Goal: Information Seeking & Learning: Check status

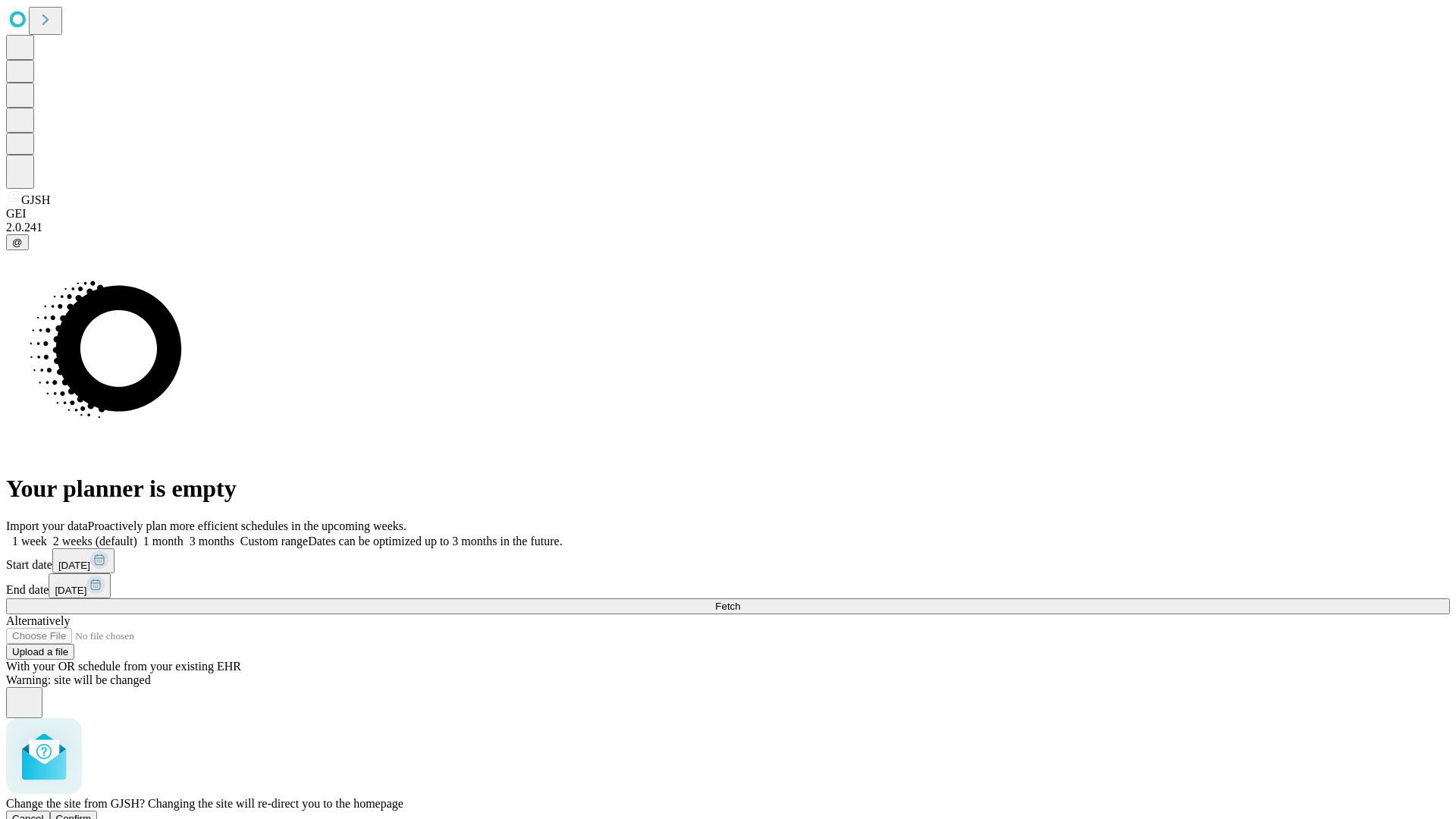
click at [92, 813] on span "Confirm" at bounding box center [73, 818] width 35 height 12
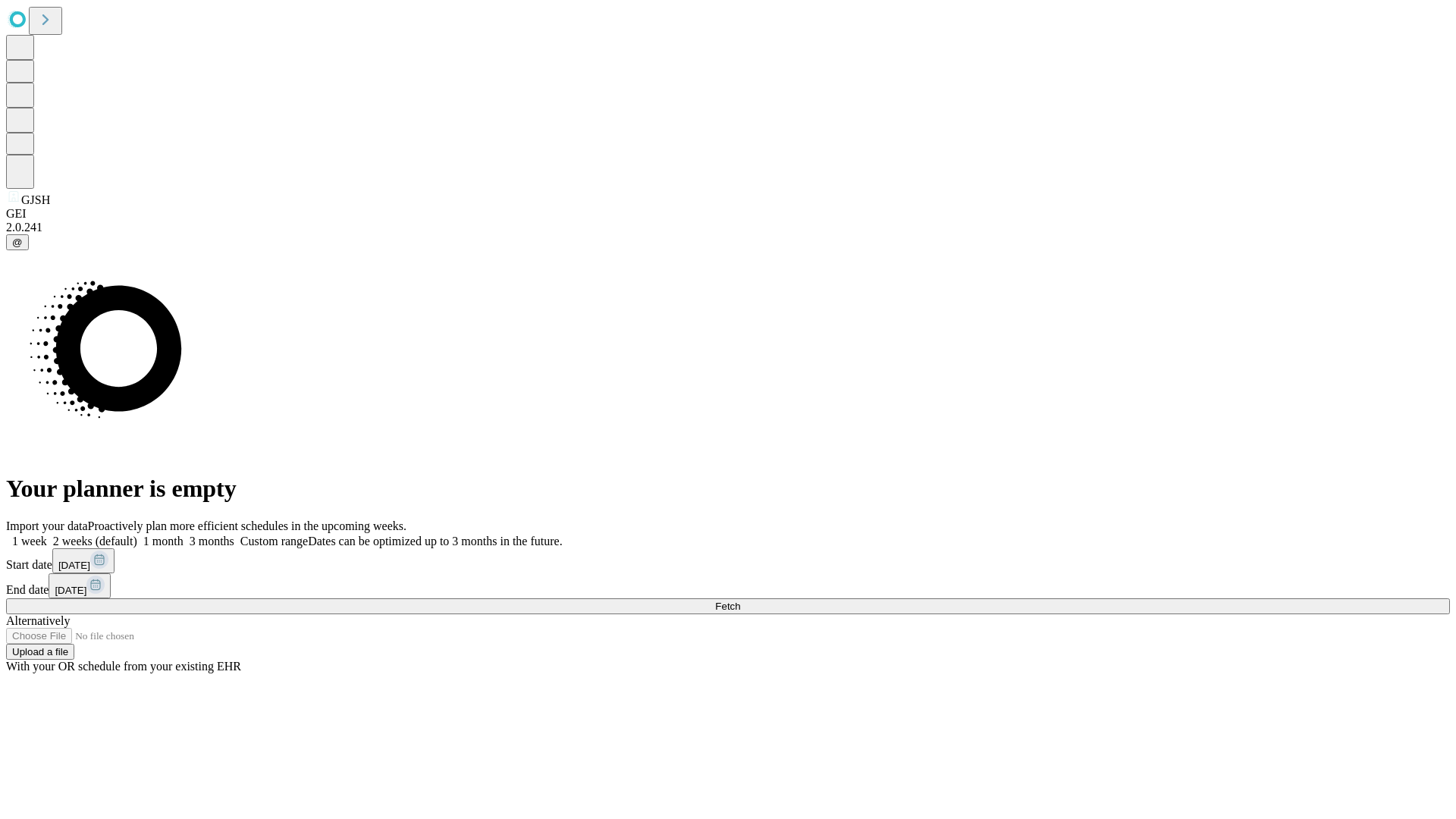
click at [47, 534] on label "1 week" at bounding box center [26, 541] width 41 height 13
click at [740, 600] on span "Fetch" at bounding box center [728, 606] width 25 height 12
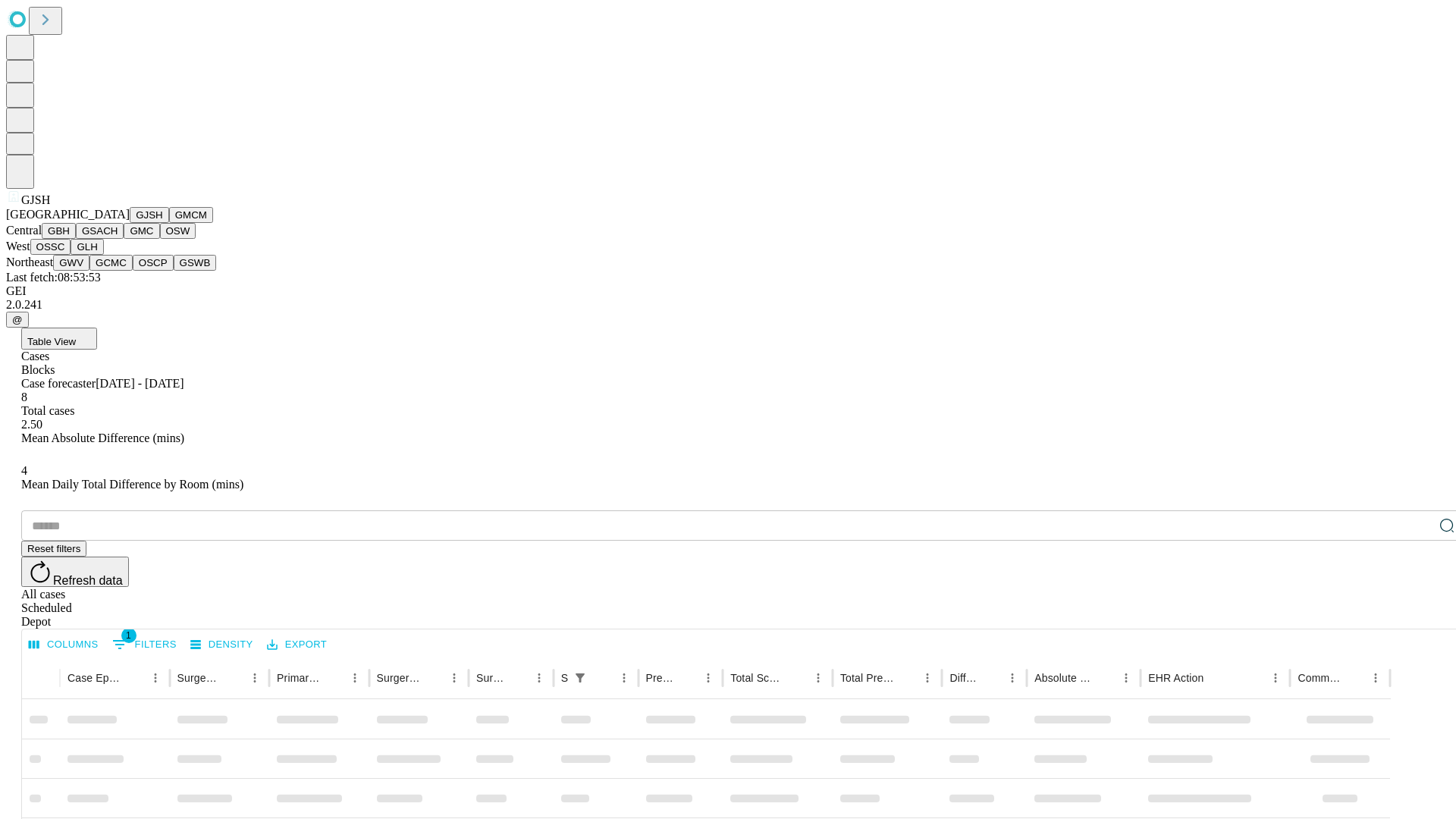
click at [169, 223] on button "GMCM" at bounding box center [191, 215] width 44 height 16
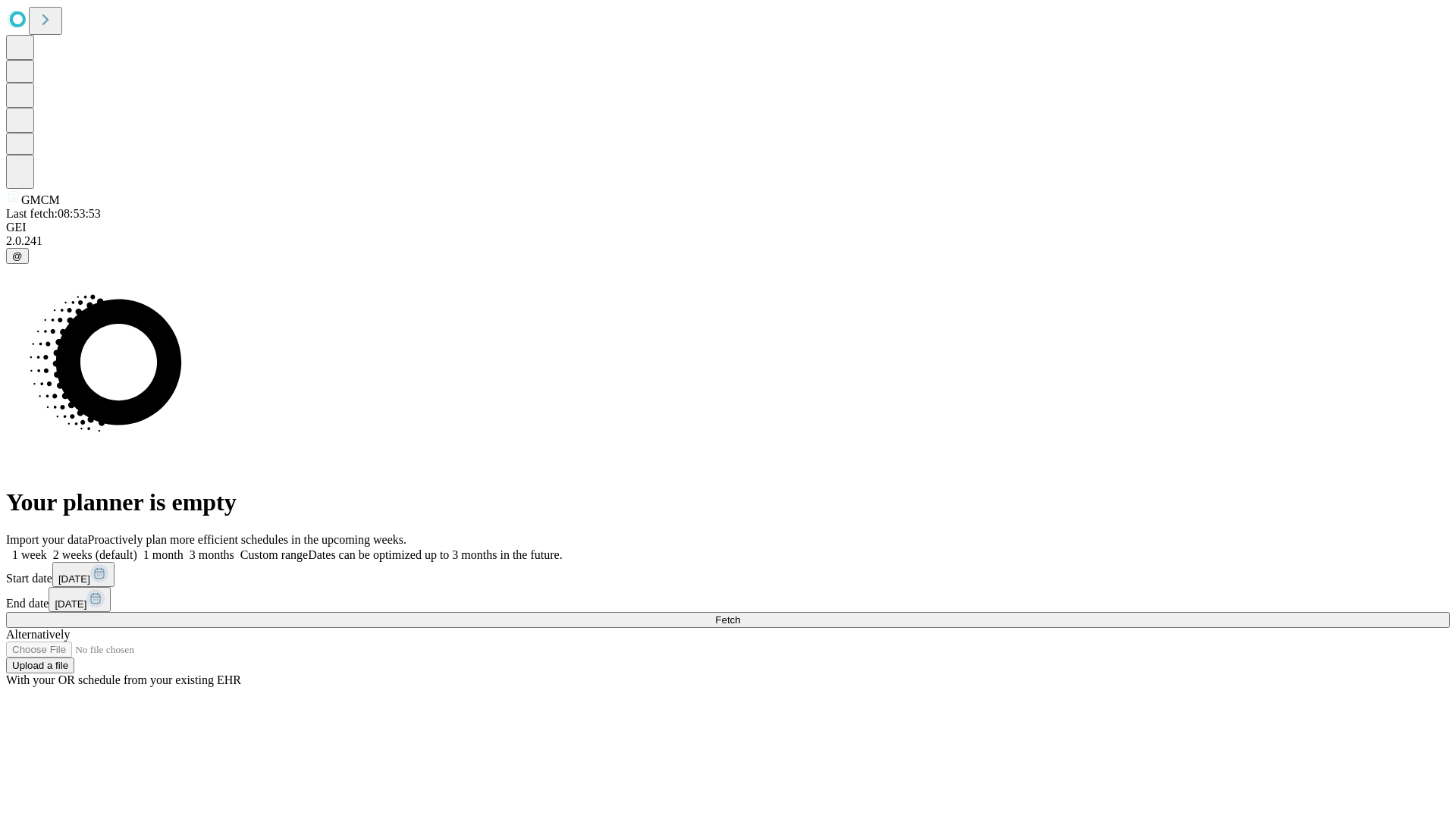
click at [47, 549] on label "1 week" at bounding box center [26, 555] width 41 height 13
click at [740, 615] on span "Fetch" at bounding box center [728, 620] width 25 height 12
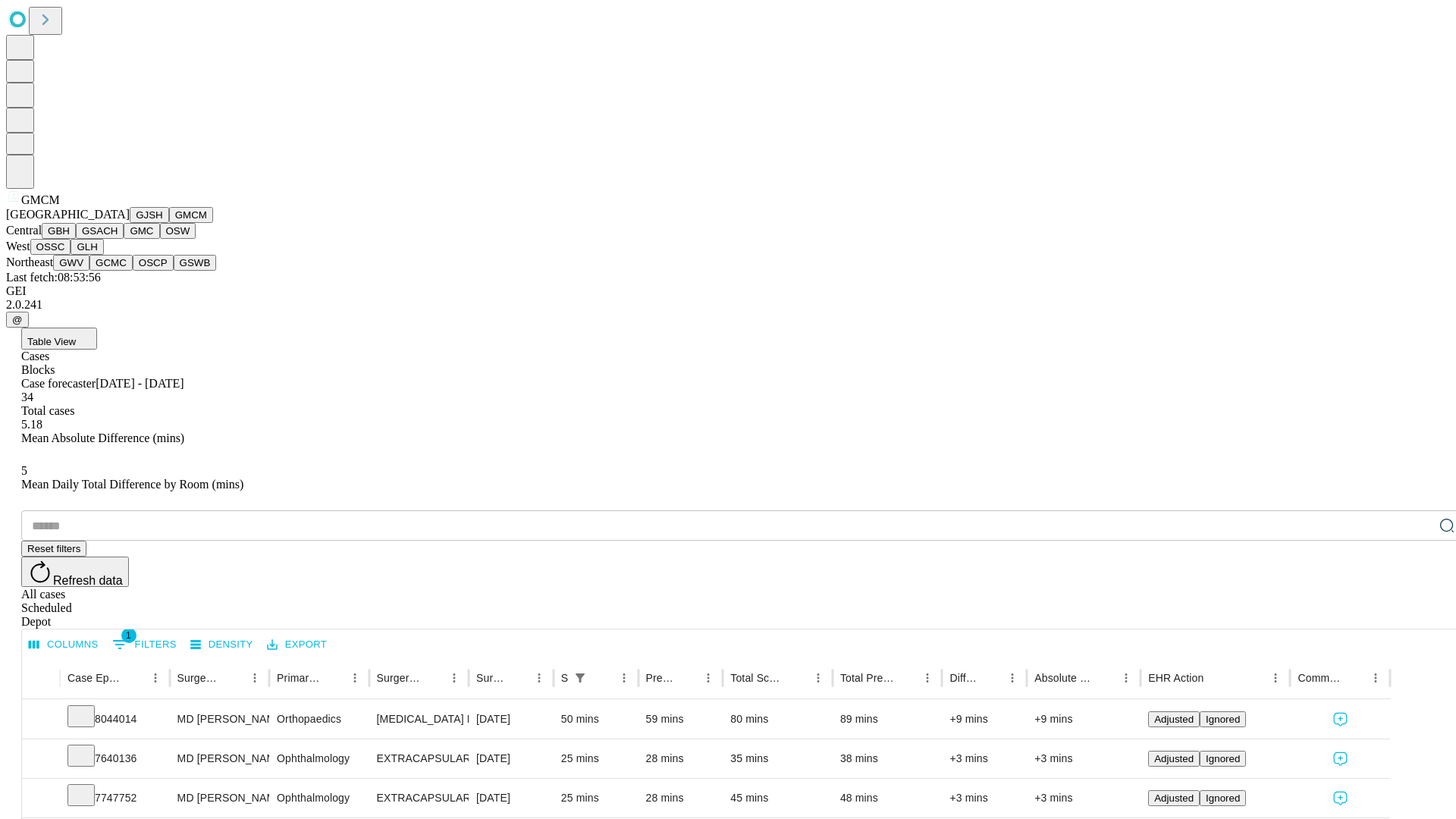
click at [76, 239] on button "GBH" at bounding box center [59, 231] width 34 height 16
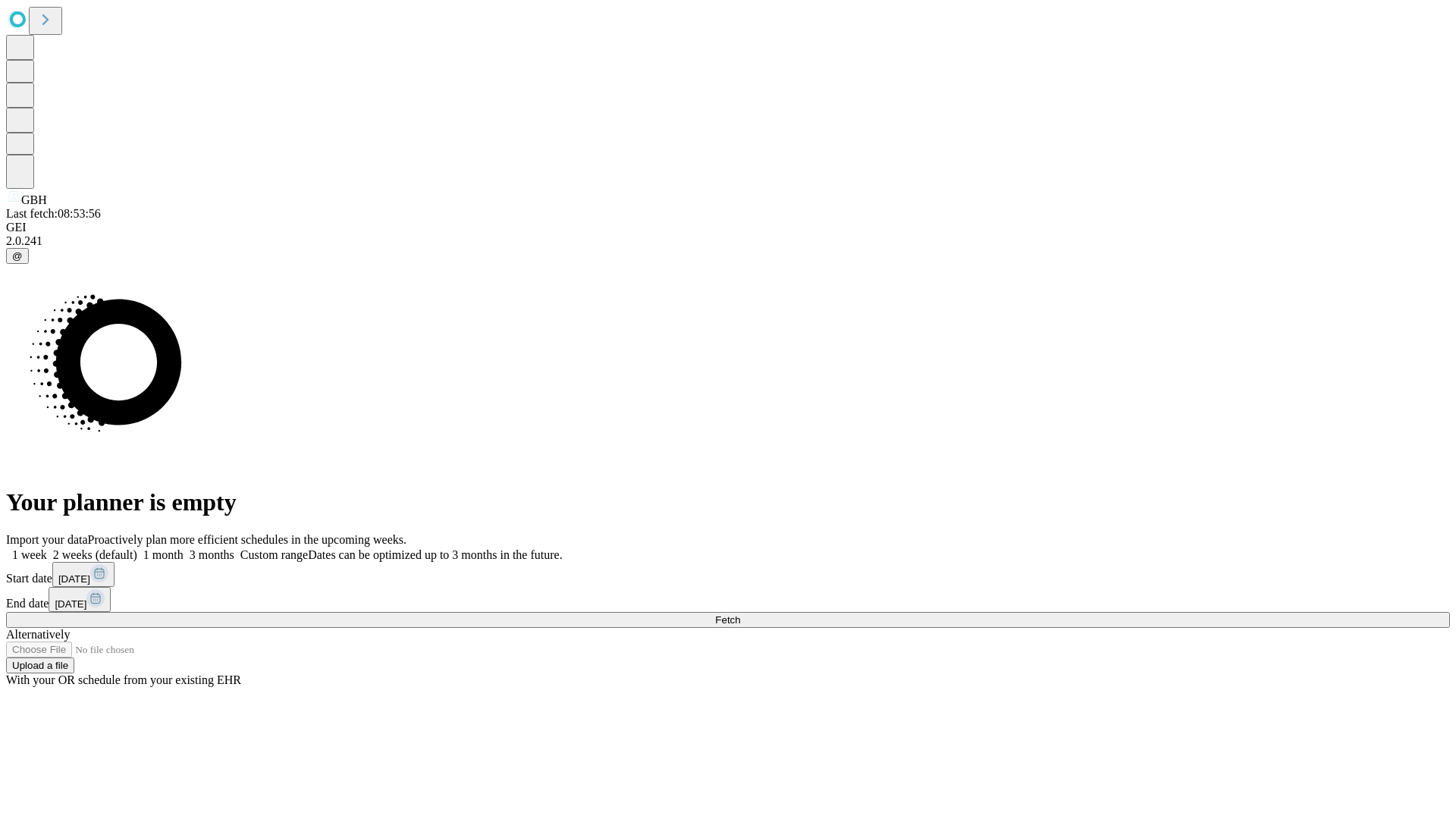
click at [47, 549] on label "1 week" at bounding box center [26, 555] width 41 height 13
click at [740, 615] on span "Fetch" at bounding box center [728, 620] width 25 height 12
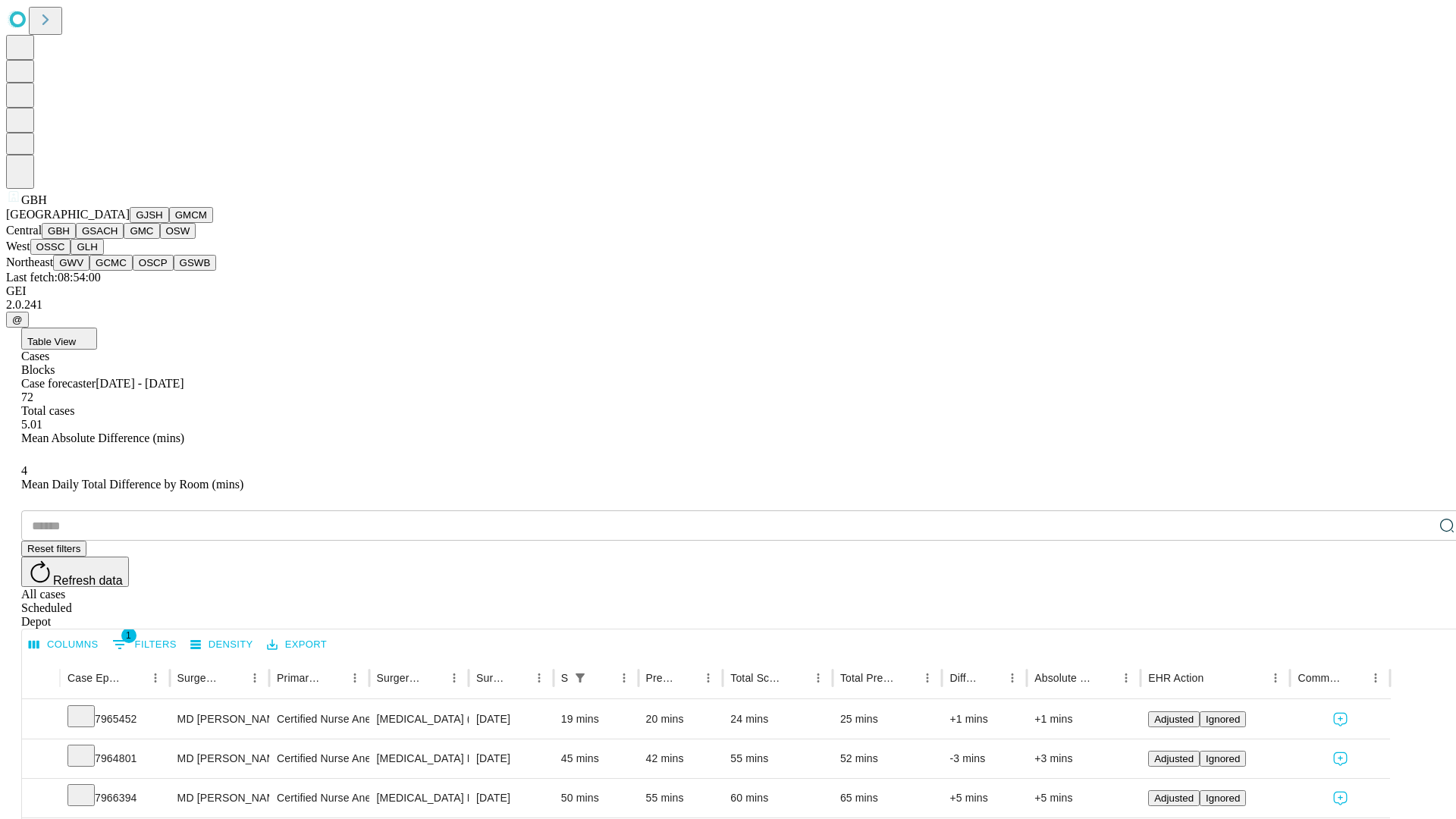
click at [117, 239] on button "GSACH" at bounding box center [99, 231] width 48 height 16
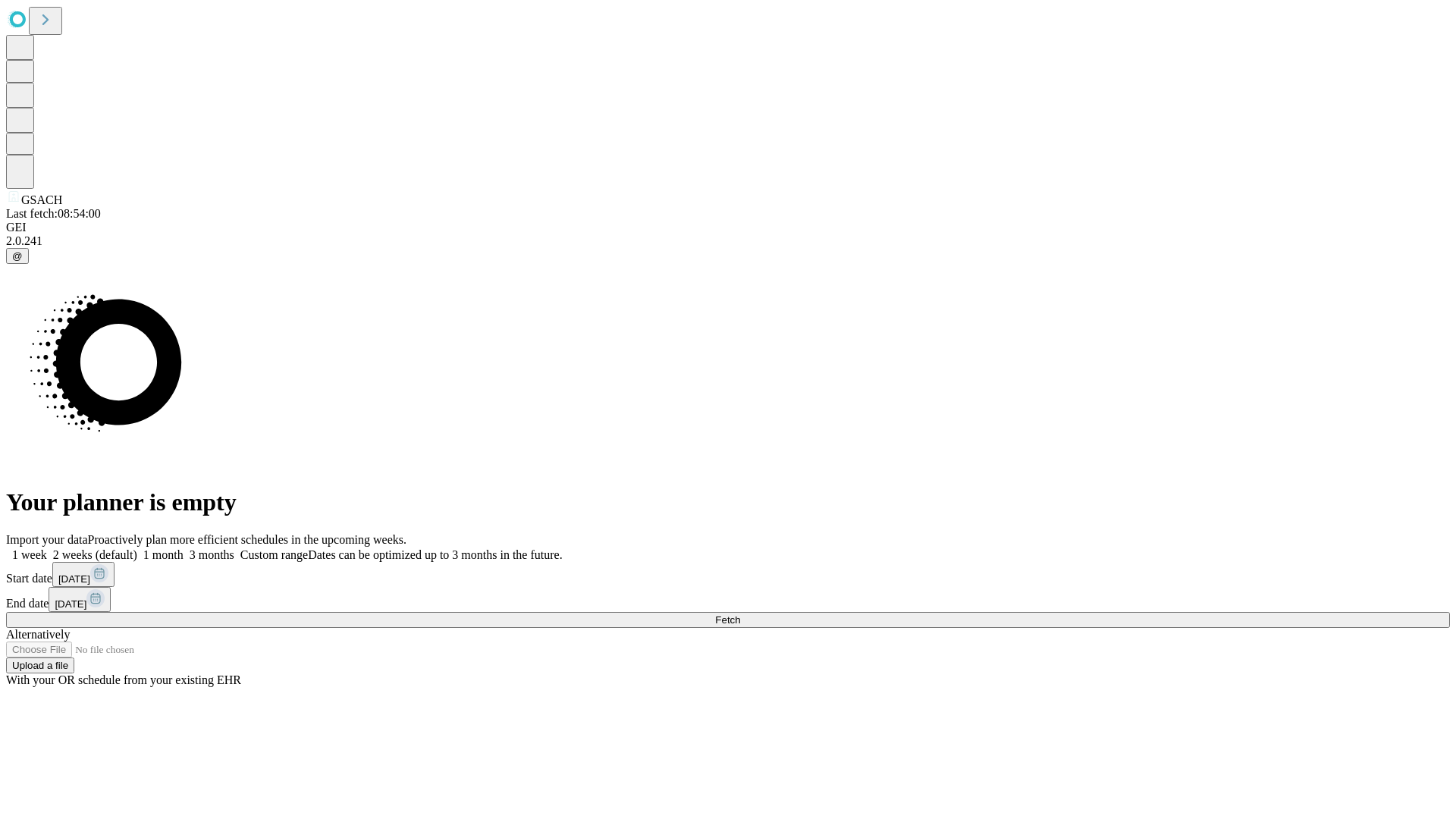
click at [740, 615] on span "Fetch" at bounding box center [728, 620] width 25 height 12
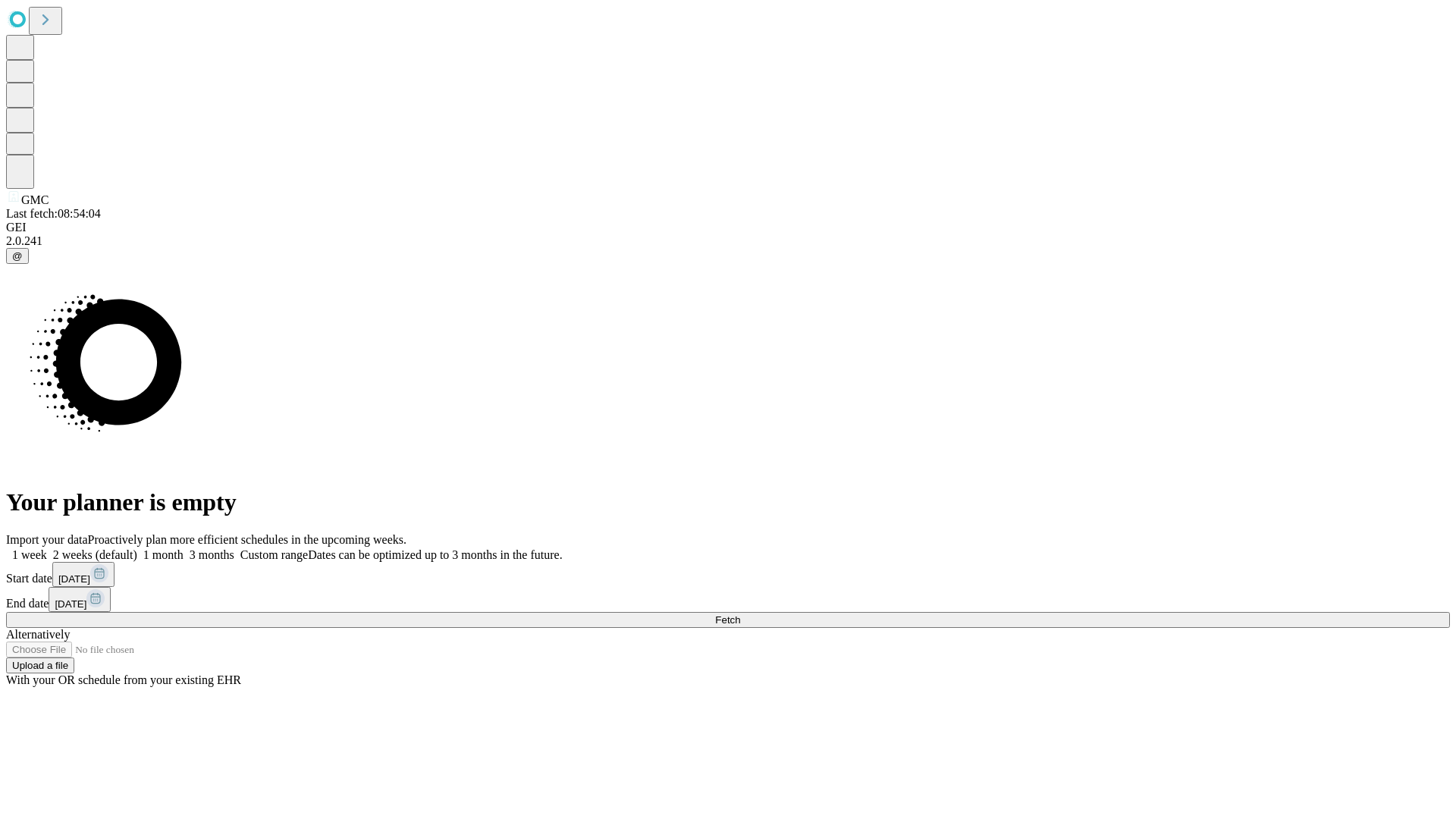
click at [47, 549] on label "1 week" at bounding box center [26, 555] width 41 height 13
click at [740, 615] on span "Fetch" at bounding box center [728, 620] width 25 height 12
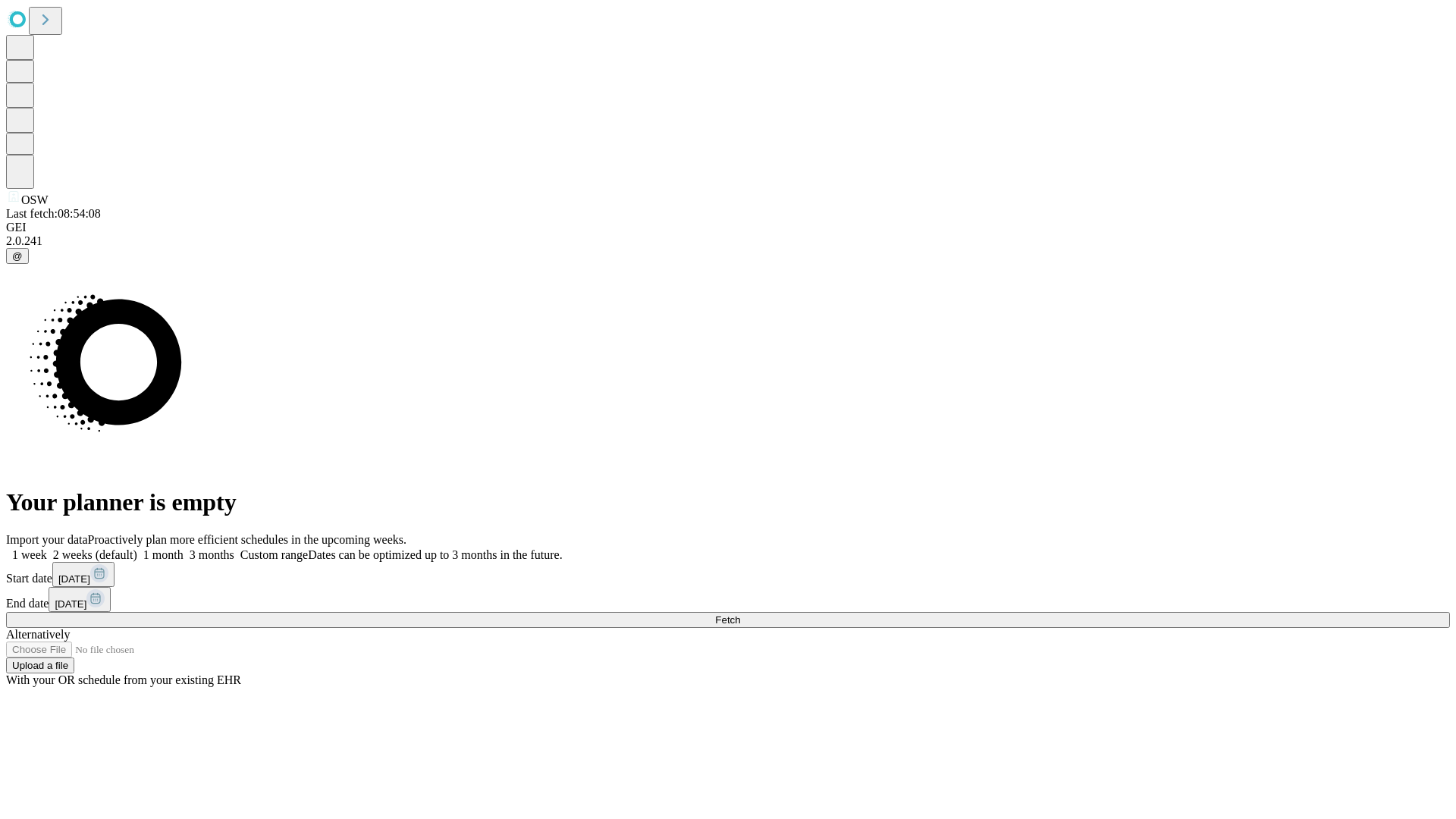
click at [47, 549] on label "1 week" at bounding box center [26, 555] width 41 height 13
click at [740, 615] on span "Fetch" at bounding box center [728, 620] width 25 height 12
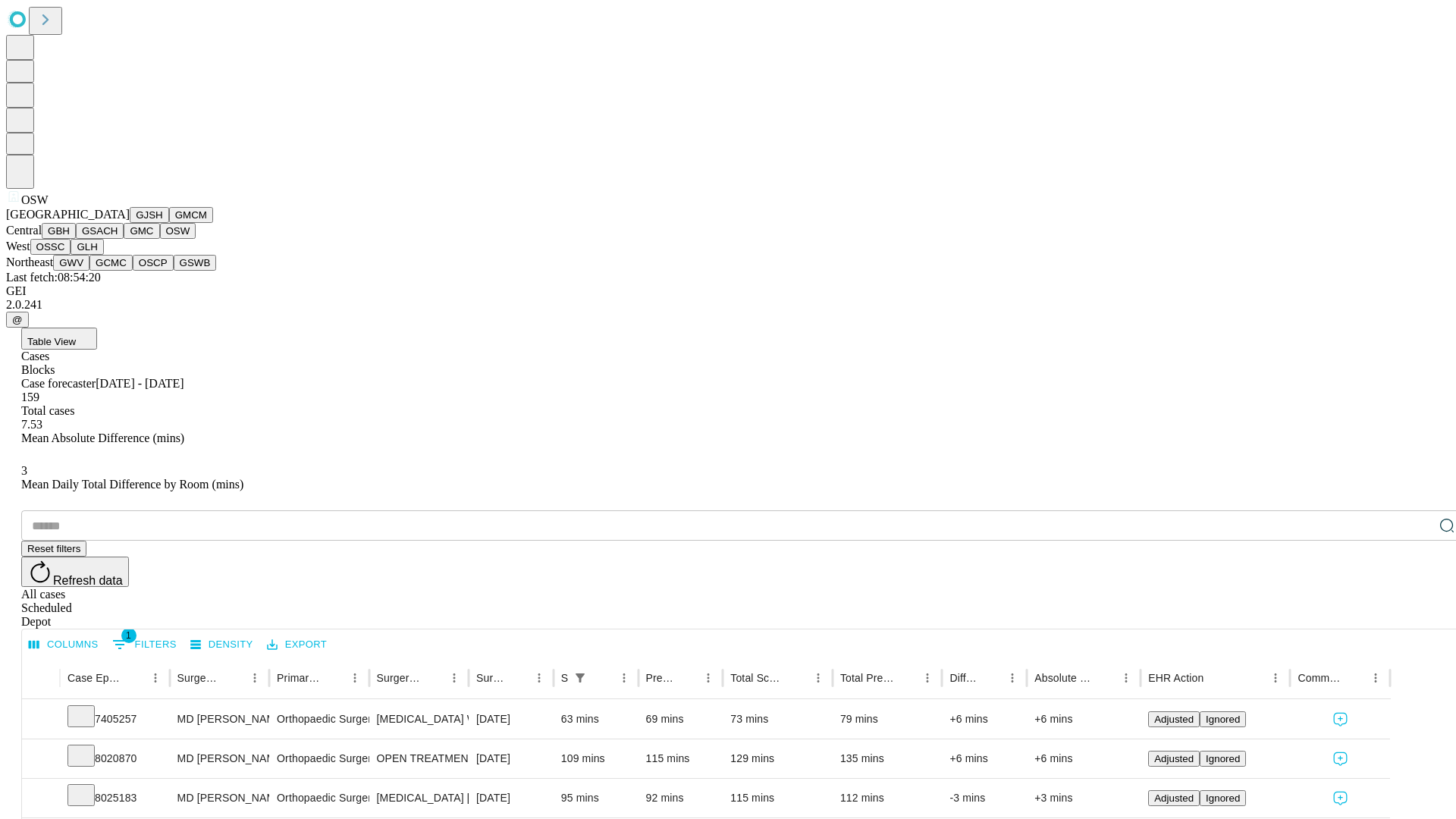
click at [71, 255] on button "OSSC" at bounding box center [51, 247] width 41 height 16
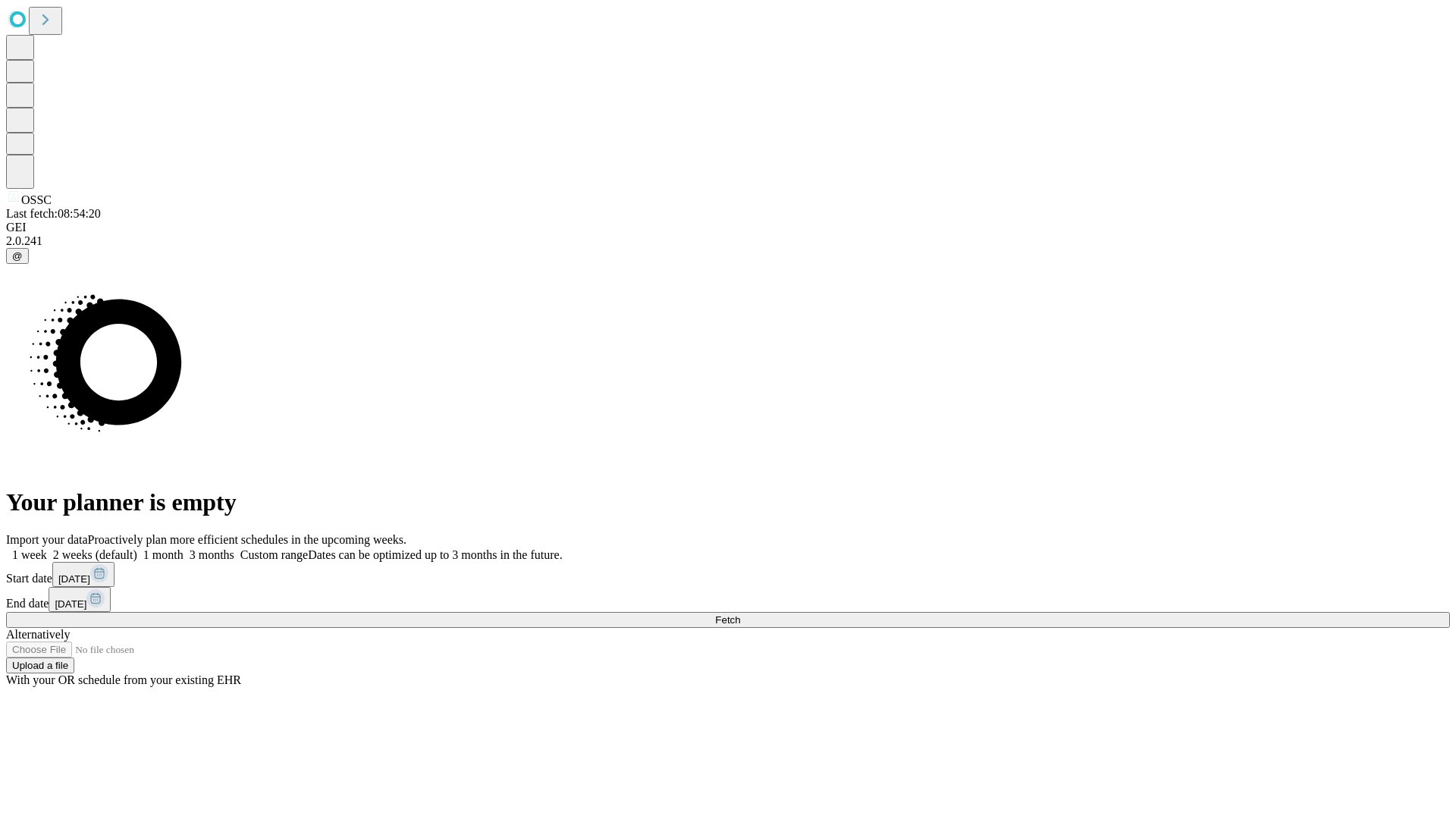
click at [47, 549] on label "1 week" at bounding box center [26, 555] width 41 height 13
click at [740, 615] on span "Fetch" at bounding box center [728, 620] width 25 height 12
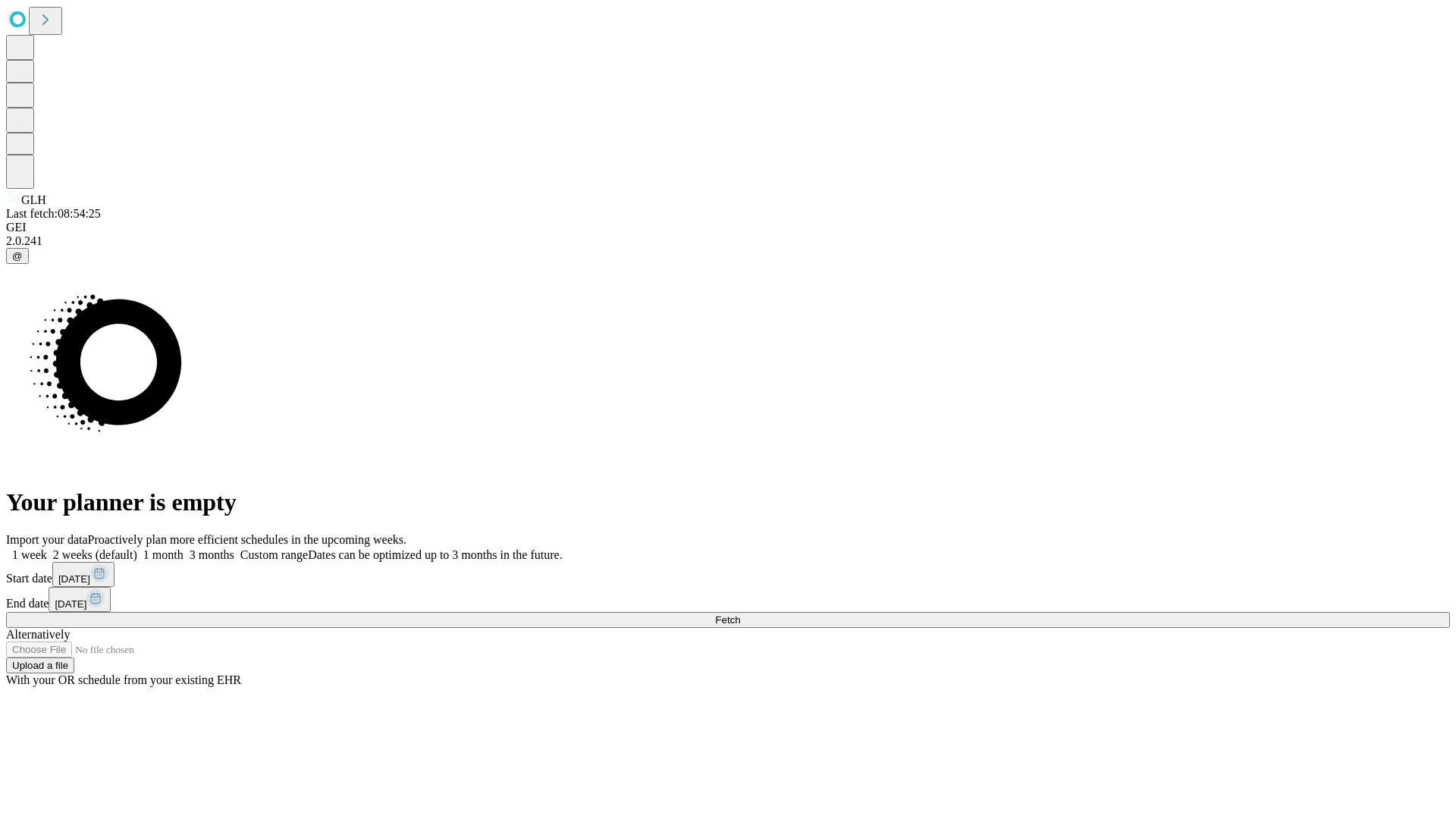
click at [47, 549] on label "1 week" at bounding box center [26, 555] width 41 height 13
click at [740, 615] on span "Fetch" at bounding box center [728, 620] width 25 height 12
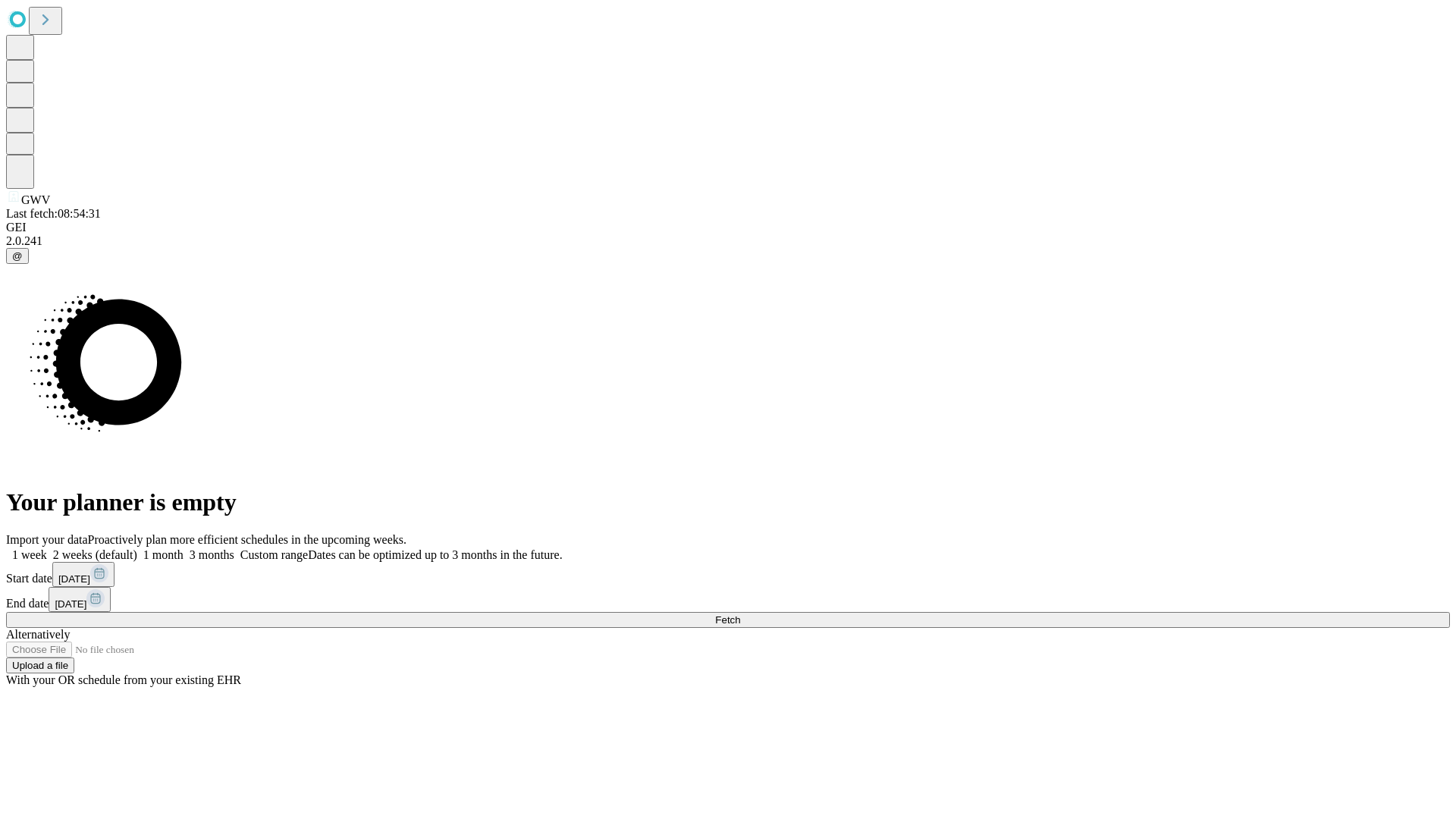
click at [47, 549] on label "1 week" at bounding box center [26, 555] width 41 height 13
click at [740, 615] on span "Fetch" at bounding box center [728, 620] width 25 height 12
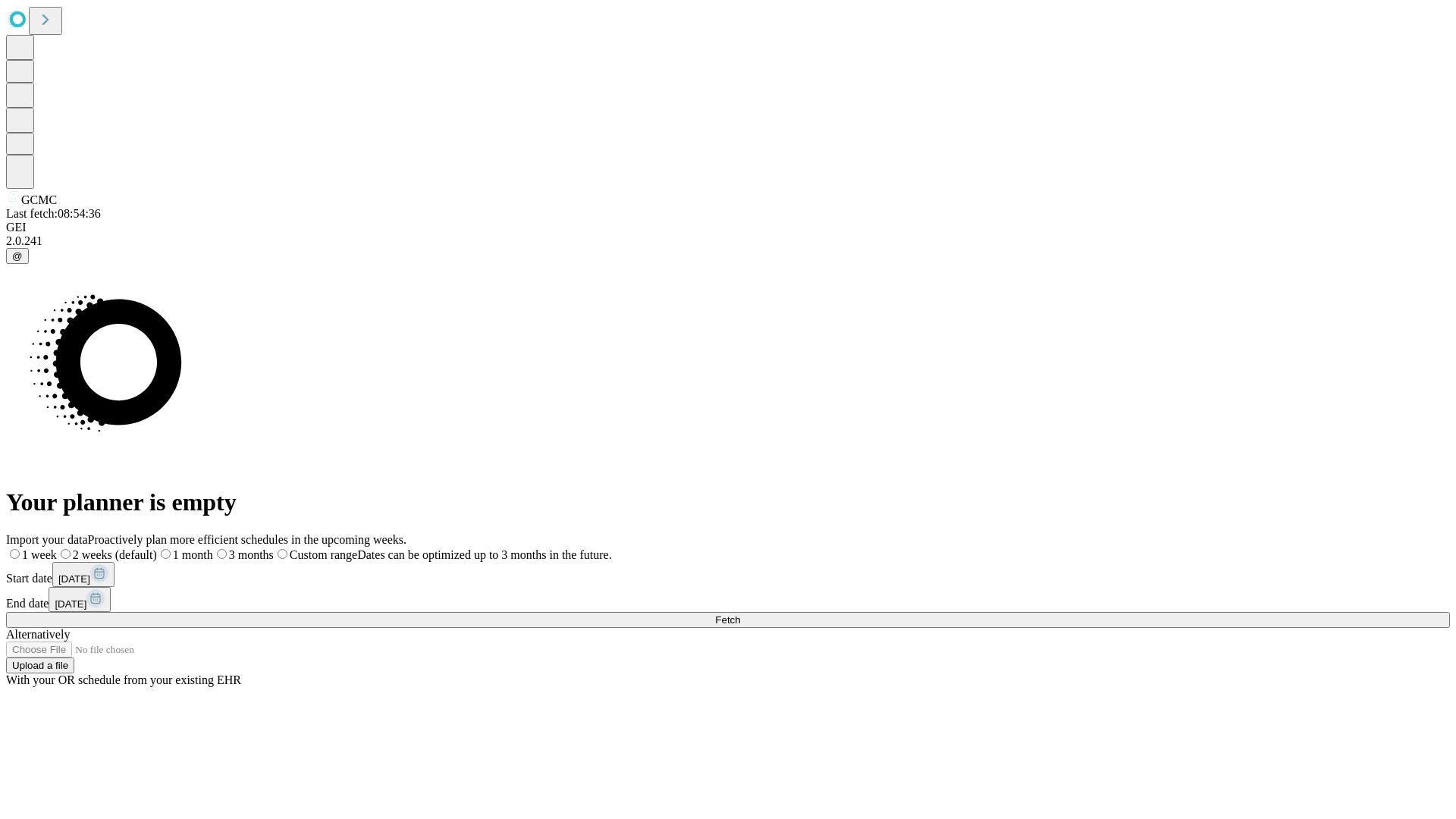
click at [57, 549] on label "1 week" at bounding box center [32, 555] width 51 height 13
click at [740, 615] on span "Fetch" at bounding box center [728, 620] width 25 height 12
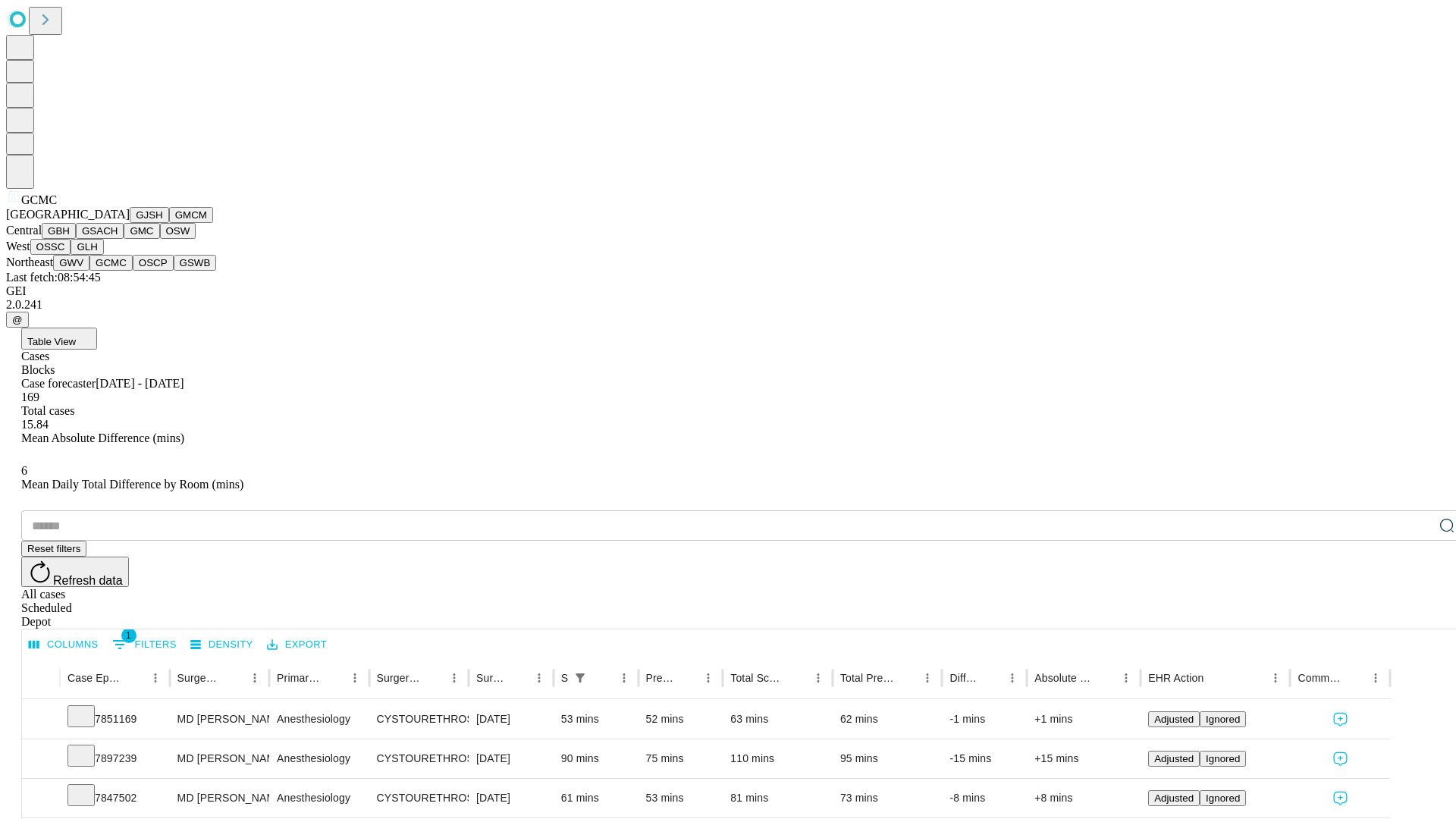
click at [133, 270] on button "OSCP" at bounding box center [153, 263] width 41 height 16
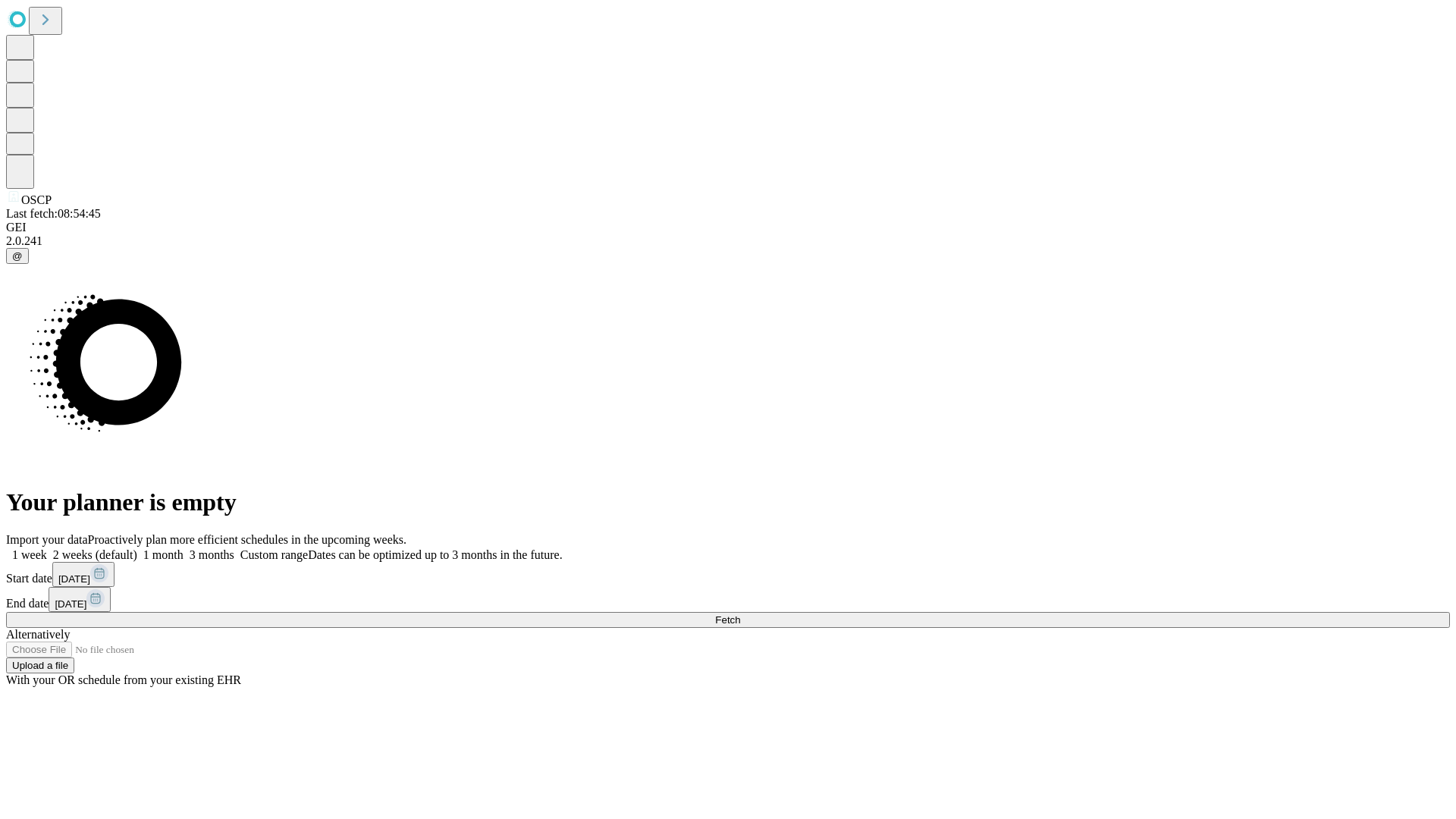
click at [740, 615] on span "Fetch" at bounding box center [728, 620] width 25 height 12
